Goal: Navigation & Orientation: Find specific page/section

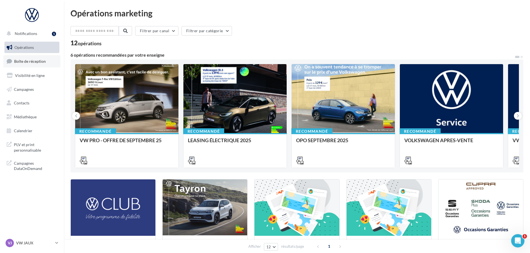
click at [49, 55] on link "Boîte de réception" at bounding box center [31, 61] width 57 height 12
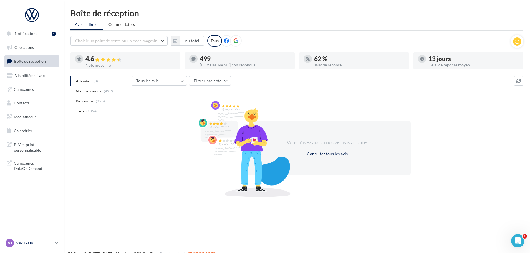
click at [25, 243] on p "VW JAUX" at bounding box center [34, 243] width 37 height 6
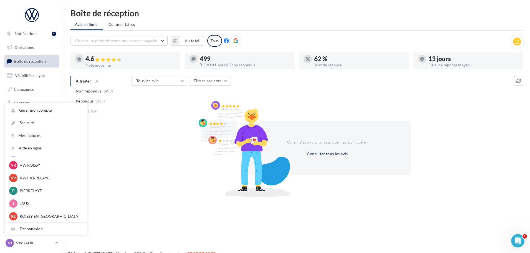
scroll to position [77, 0]
click at [32, 190] on p "PIERRELAYE" at bounding box center [50, 190] width 61 height 6
